Goal: Task Accomplishment & Management: Use online tool/utility

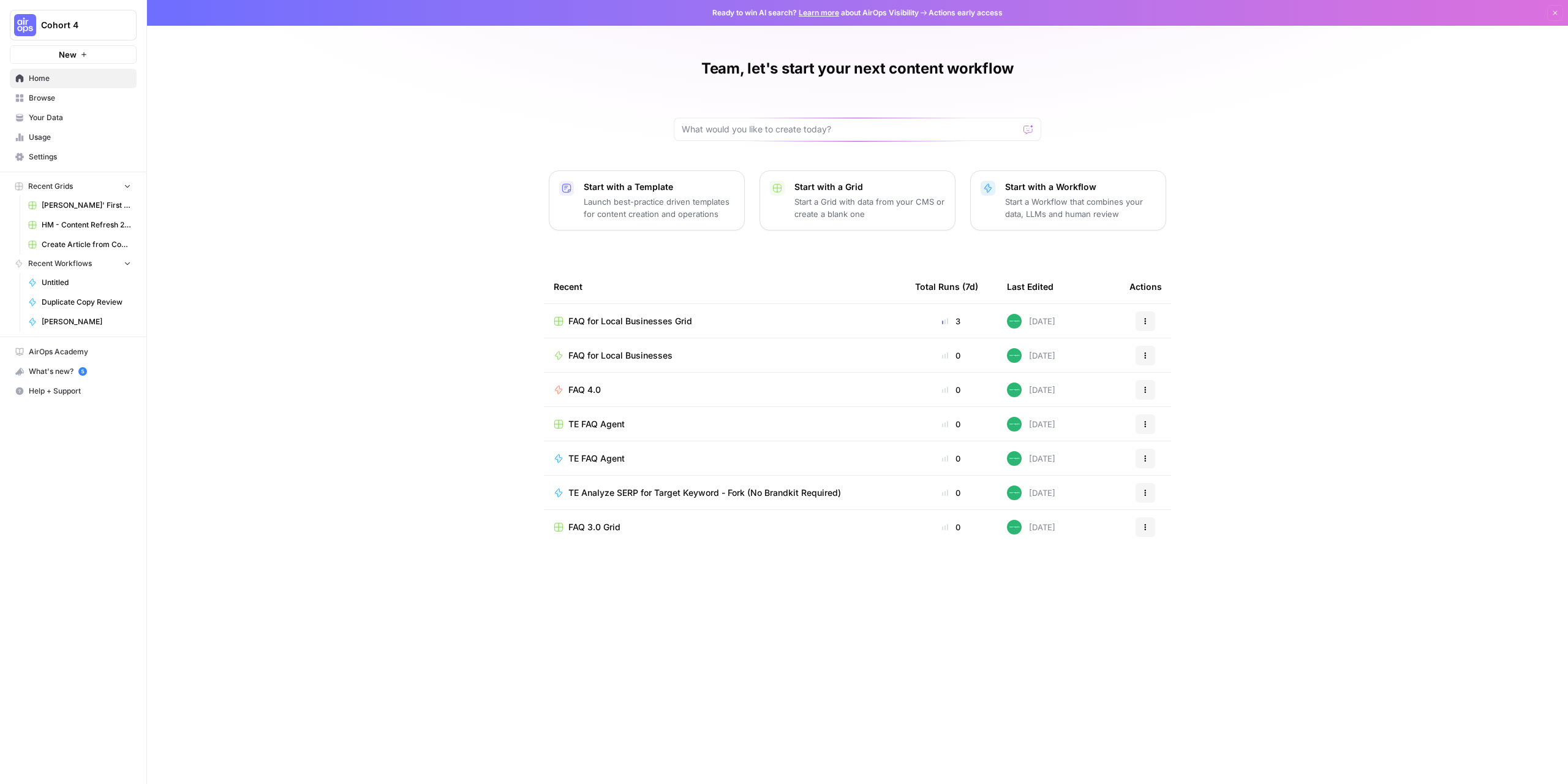
click at [50, 99] on span "Browse" at bounding box center [80, 98] width 103 height 11
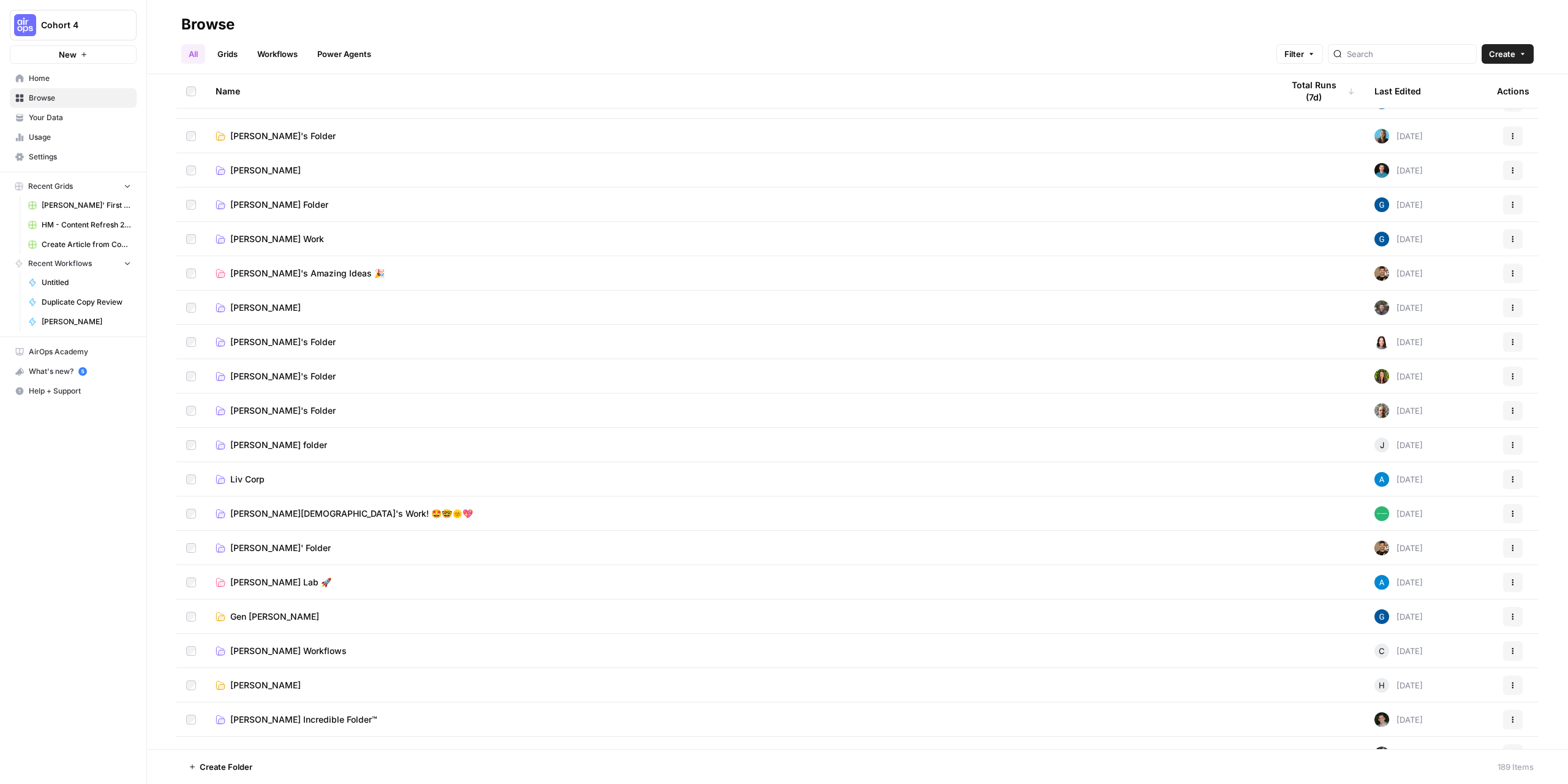
scroll to position [307, 0]
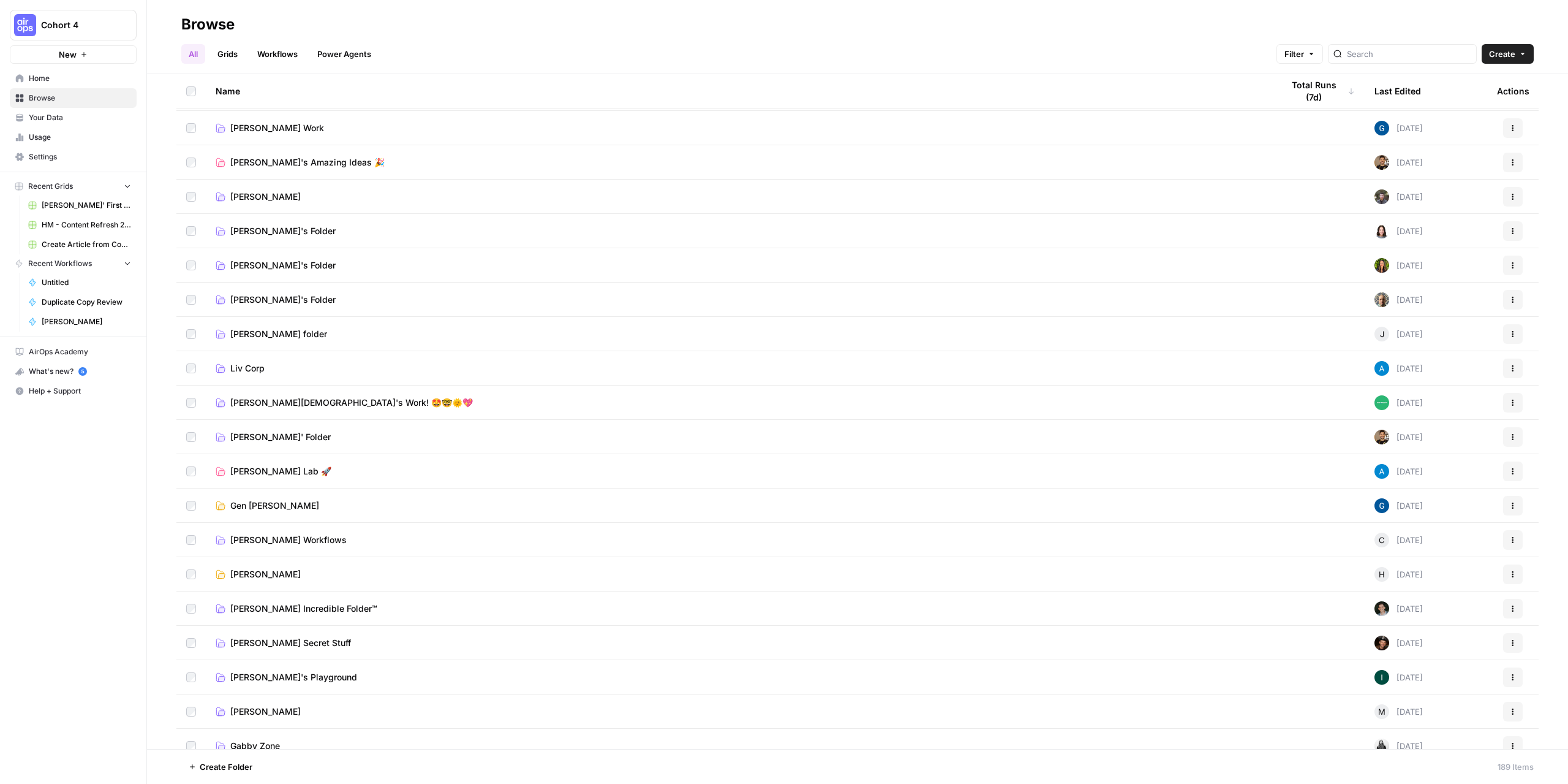
click at [275, 403] on span "[PERSON_NAME][DEMOGRAPHIC_DATA]'s Work! 🤩🤓🌞💖" at bounding box center [351, 403] width 243 height 13
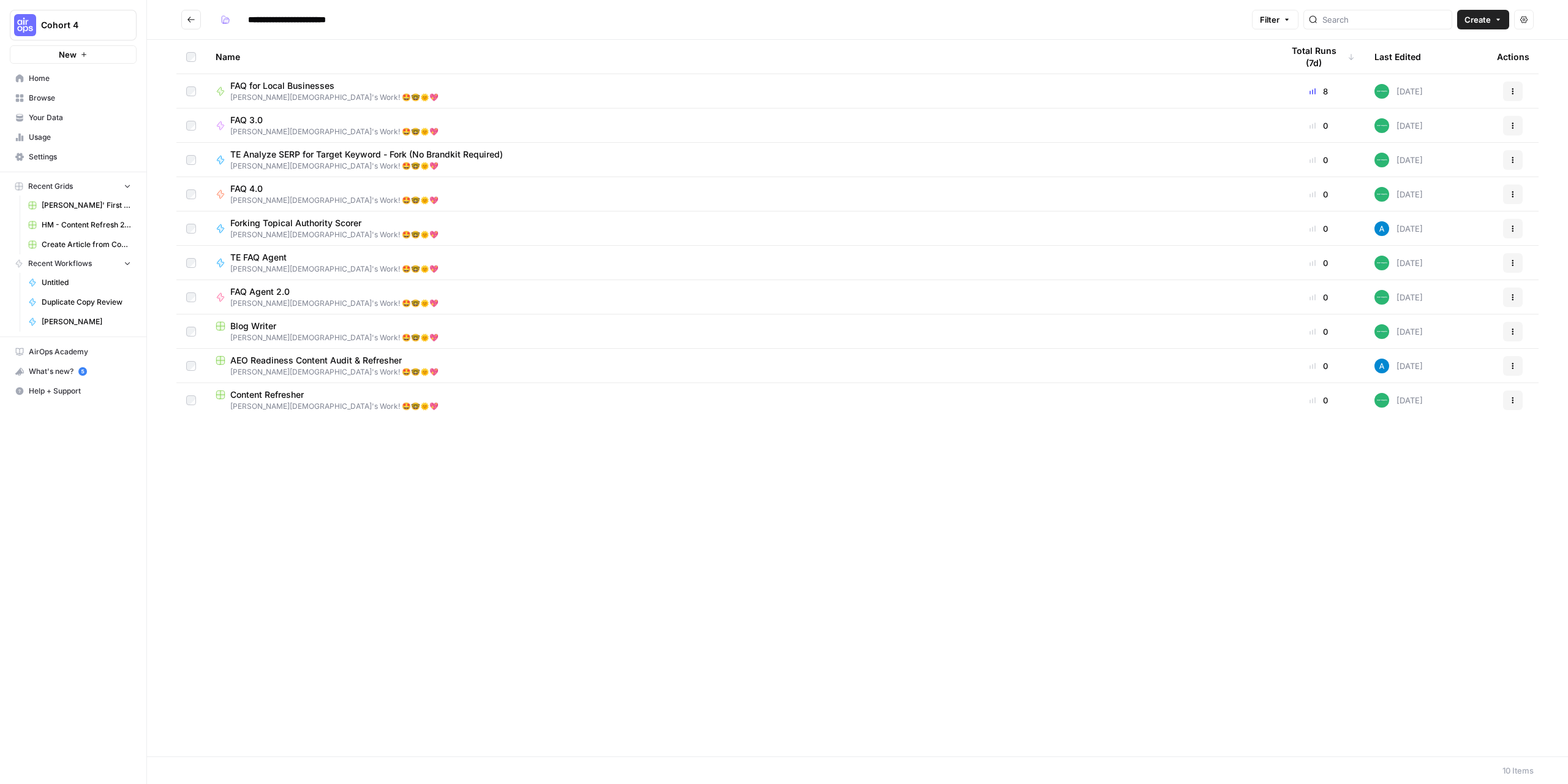
click at [263, 361] on span "AEO Readiness Content Audit & Refresher" at bounding box center [315, 360] width 171 height 13
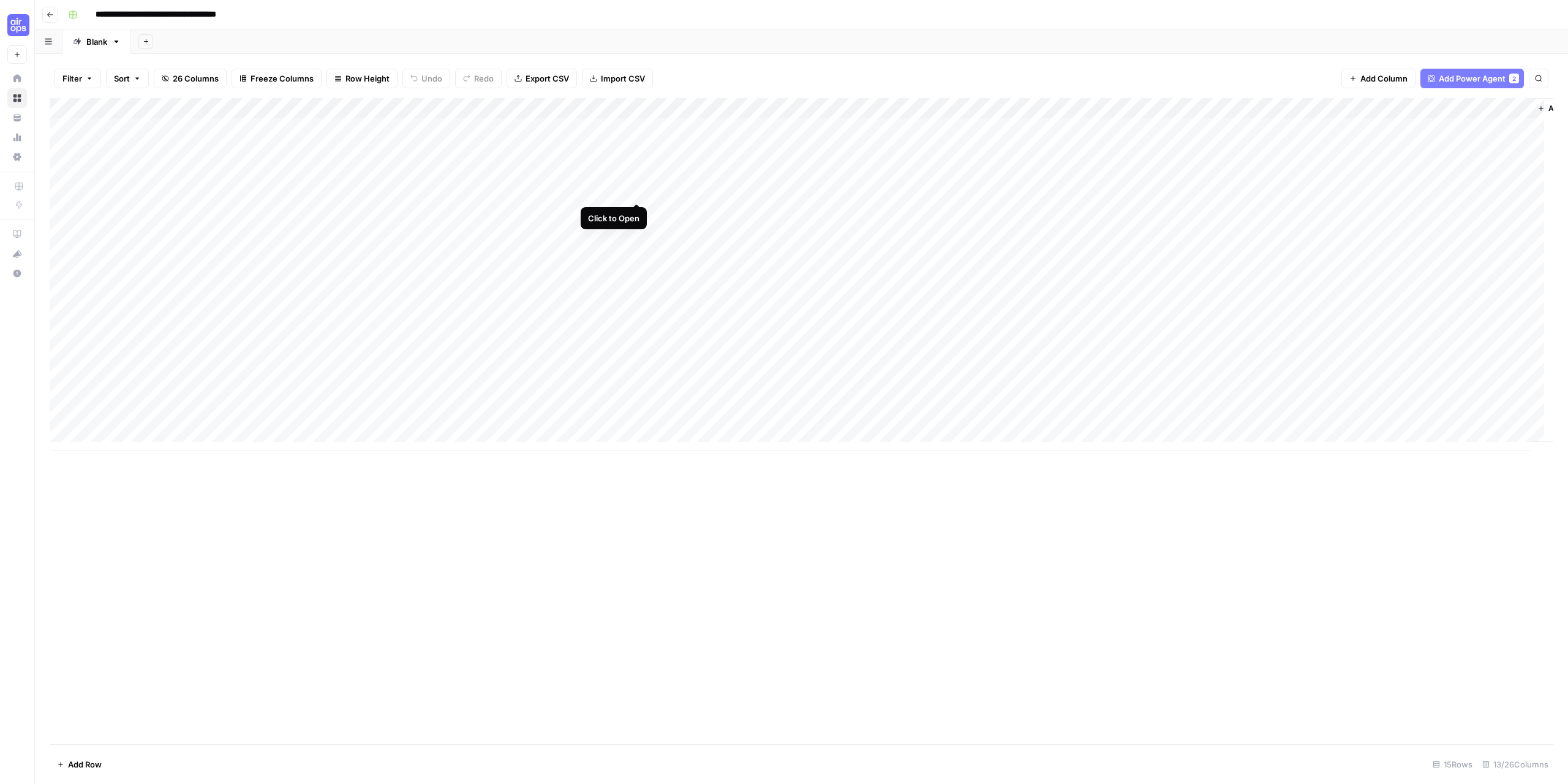
click at [636, 192] on div "Add Column" at bounding box center [801, 274] width 1503 height 353
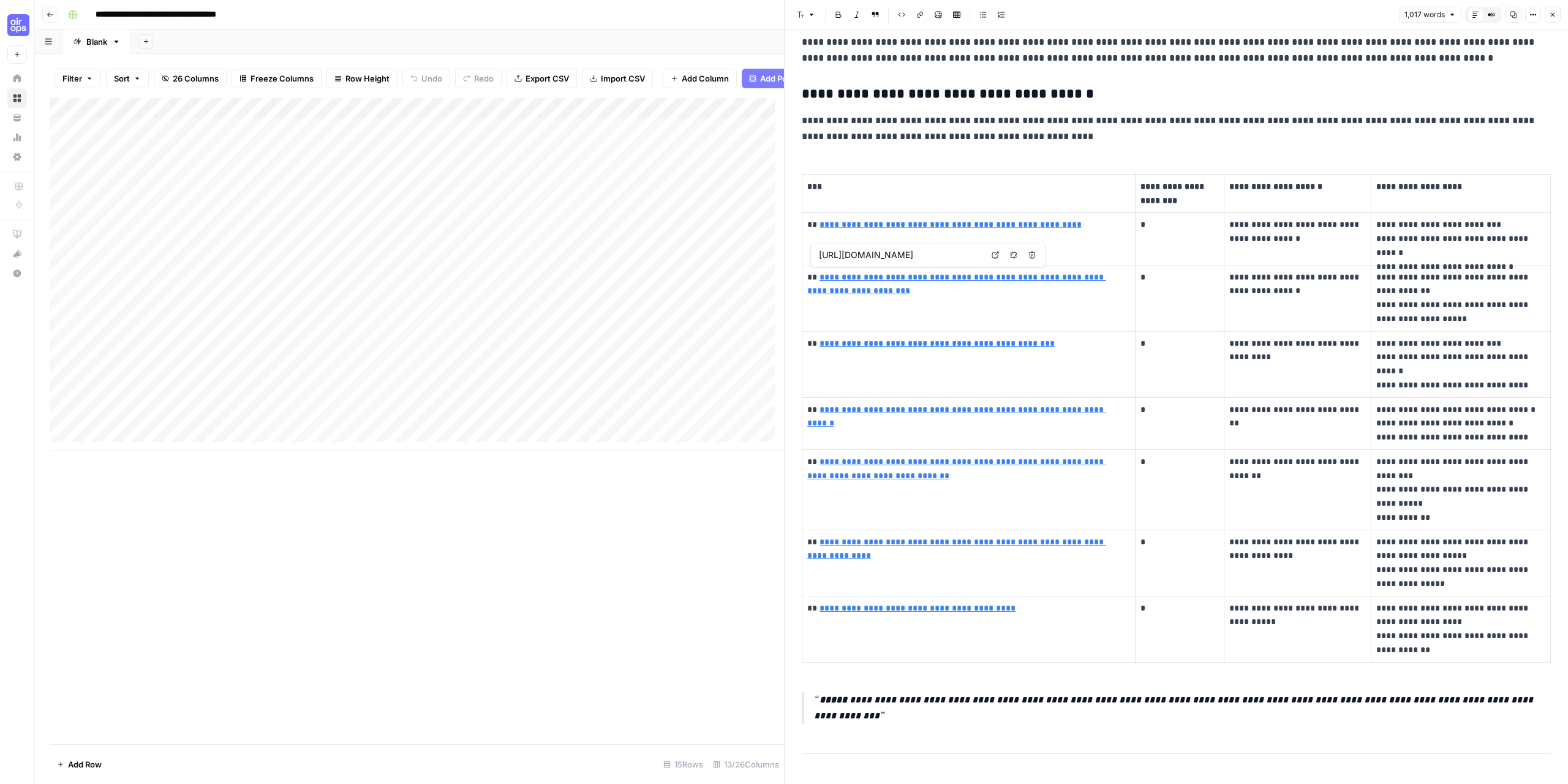
type input "[URL][DOMAIN_NAME]"
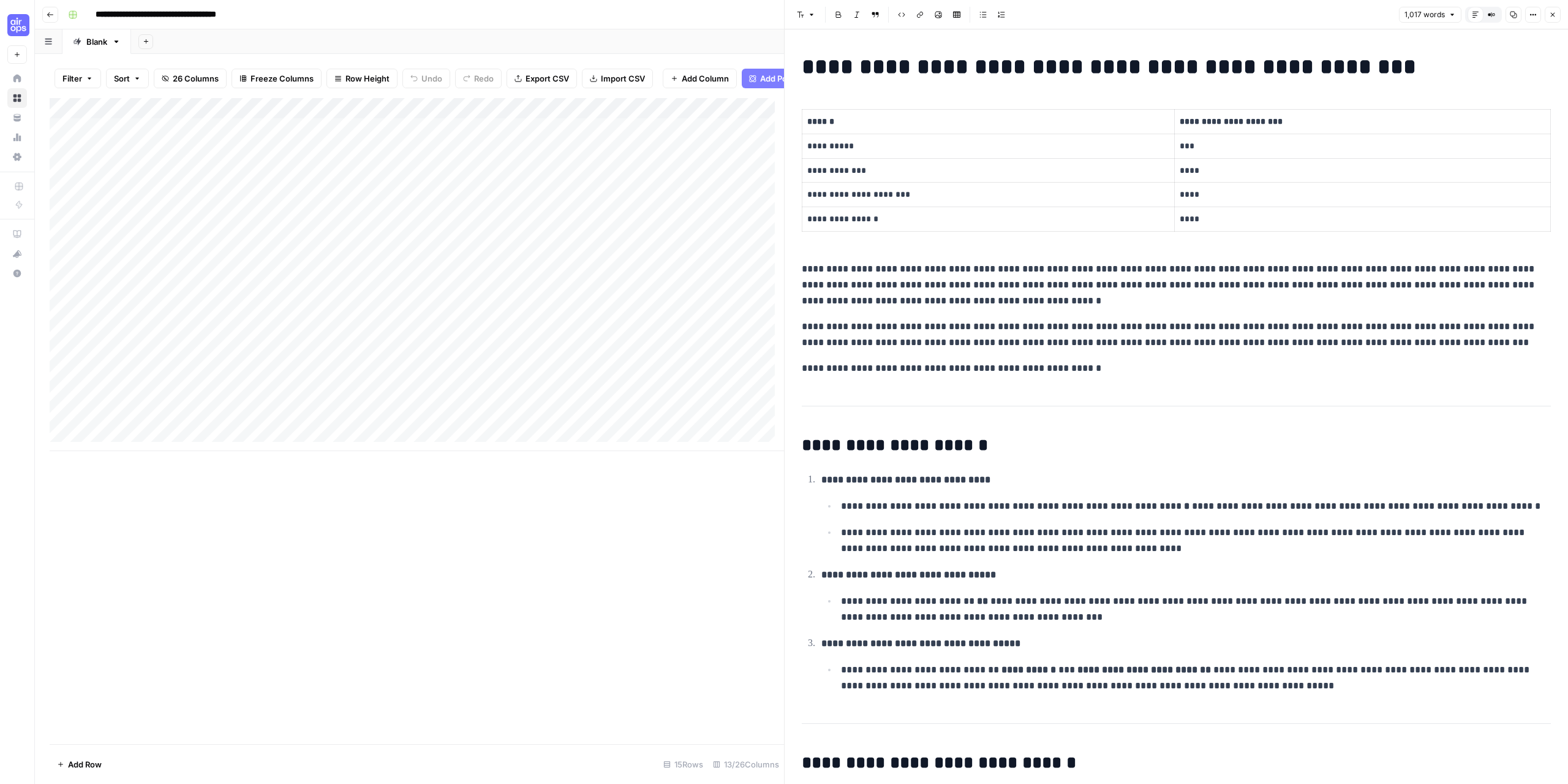
click at [1555, 18] on button "Close" at bounding box center [1553, 15] width 15 height 15
